Goal: Task Accomplishment & Management: Use online tool/utility

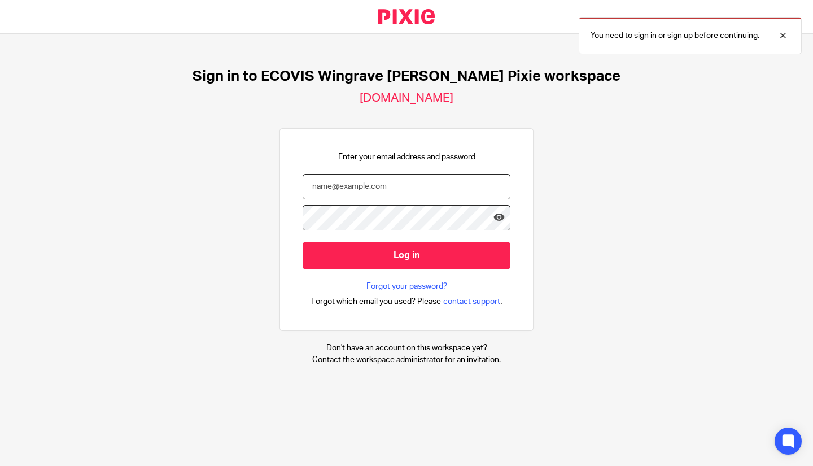
click at [382, 192] on input "email" at bounding box center [407, 186] width 208 height 25
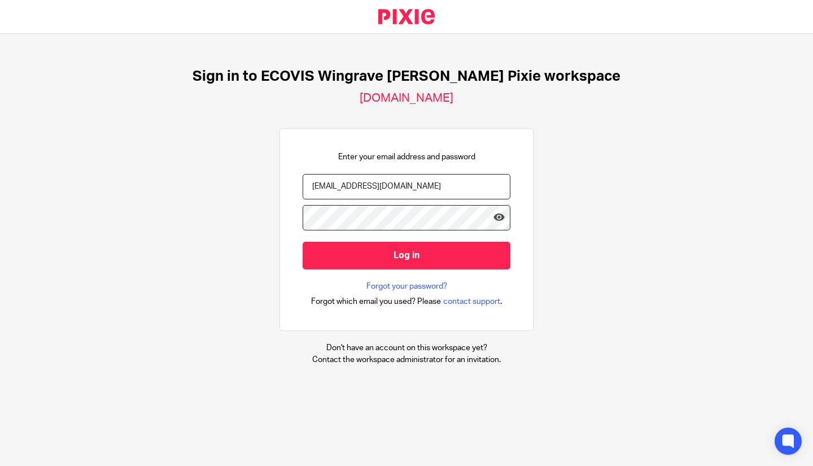
type input "lavinia.ciobanu@ecovis.co.uk"
click at [303, 242] on input "Log in" at bounding box center [407, 256] width 208 height 28
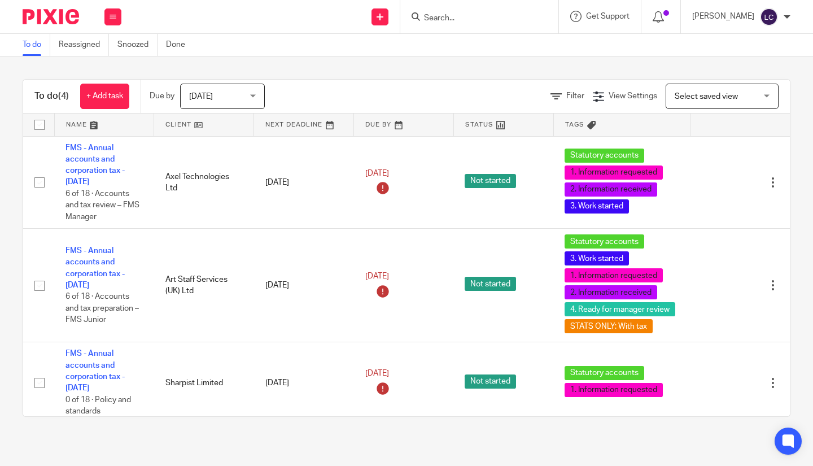
click at [446, 18] on input "Search" at bounding box center [474, 19] width 102 height 10
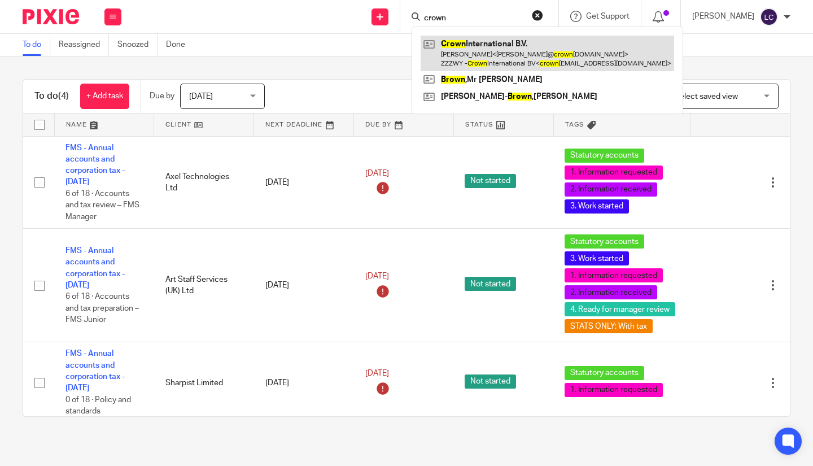
type input "crown"
click at [481, 58] on link at bounding box center [548, 53] width 254 height 35
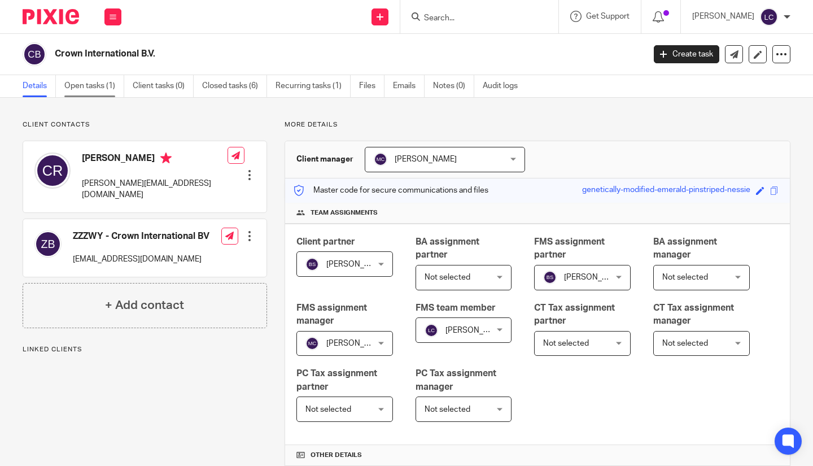
click at [84, 85] on link "Open tasks (1)" at bounding box center [94, 86] width 60 height 22
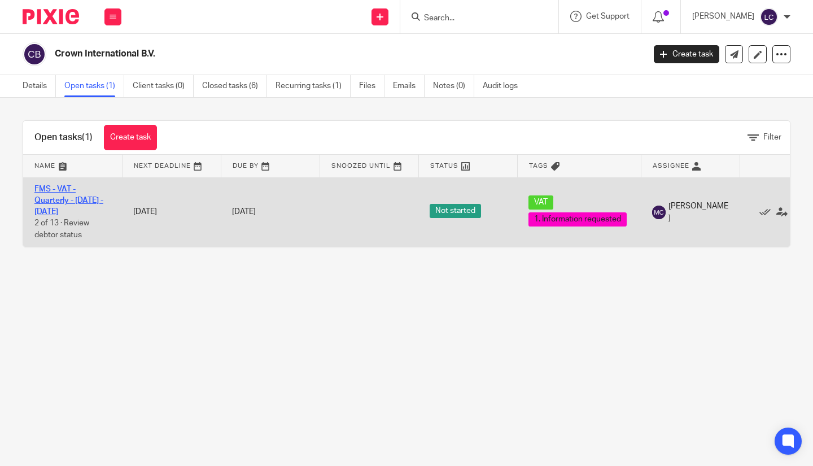
click at [56, 198] on link "FMS - VAT - Quarterly - May - July, 2025" at bounding box center [68, 200] width 69 height 31
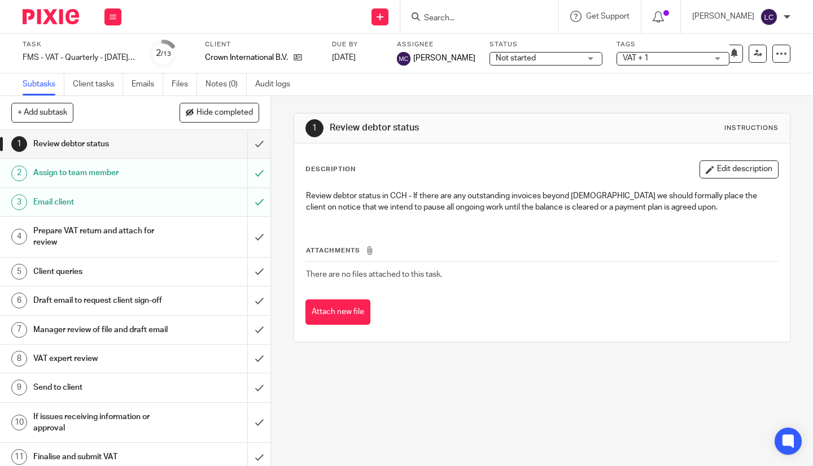
click at [579, 54] on div "Not started Not started" at bounding box center [546, 59] width 113 height 14
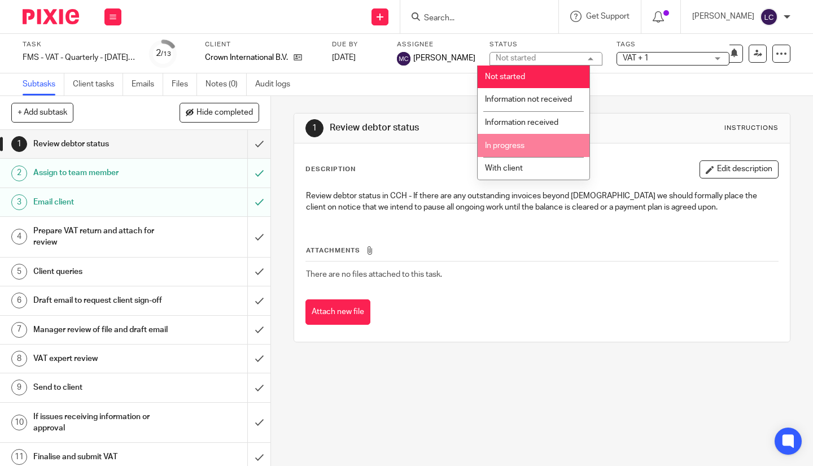
click at [528, 140] on li "In progress" at bounding box center [534, 145] width 112 height 23
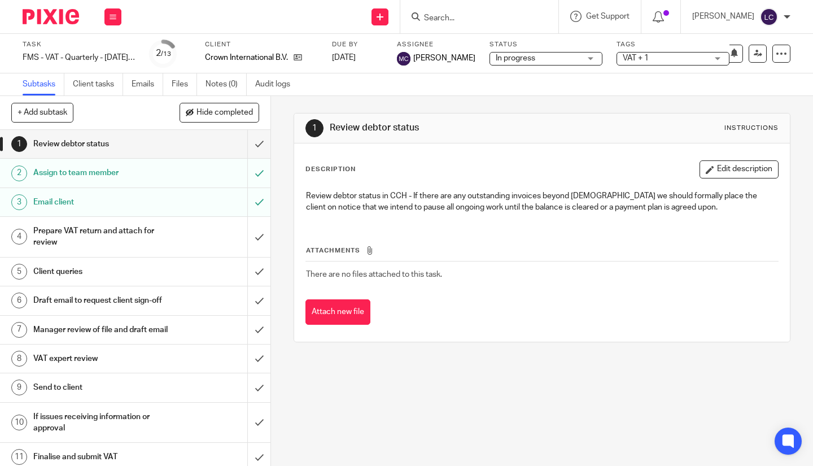
click at [664, 57] on span "VAT + 1" at bounding box center [665, 59] width 85 height 12
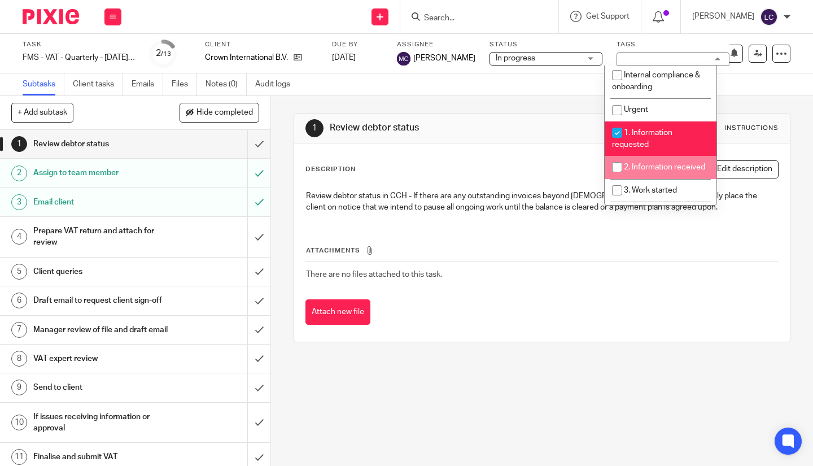
click at [614, 162] on input "checkbox" at bounding box center [617, 166] width 21 height 21
checkbox input "true"
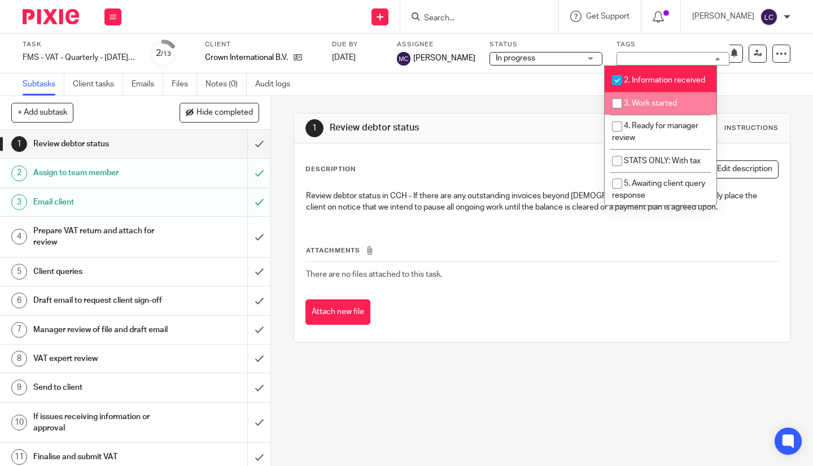
click at [617, 110] on input "checkbox" at bounding box center [617, 103] width 21 height 21
checkbox input "true"
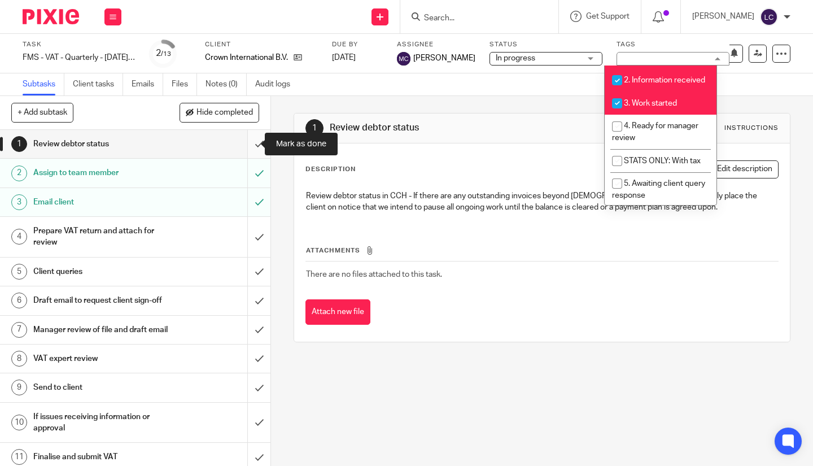
click at [246, 143] on input "submit" at bounding box center [135, 144] width 271 height 28
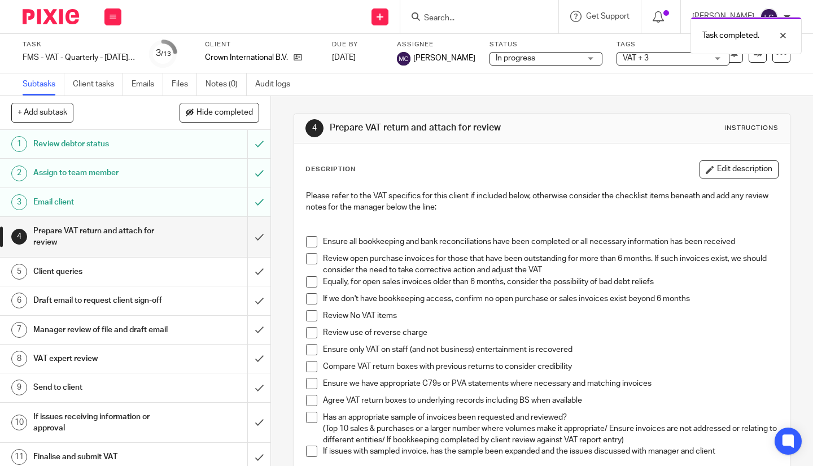
click at [40, 25] on div at bounding box center [46, 16] width 93 height 33
click at [40, 19] on img at bounding box center [51, 16] width 56 height 15
